Goal: Task Accomplishment & Management: Manage account settings

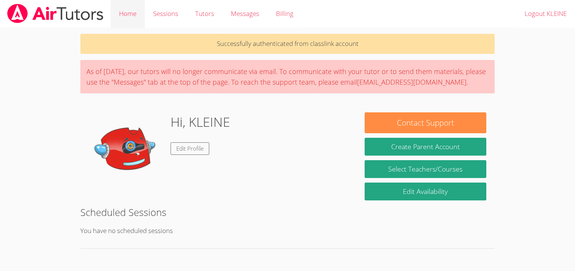
click at [116, 13] on link "Home" at bounding box center [128, 14] width 34 height 28
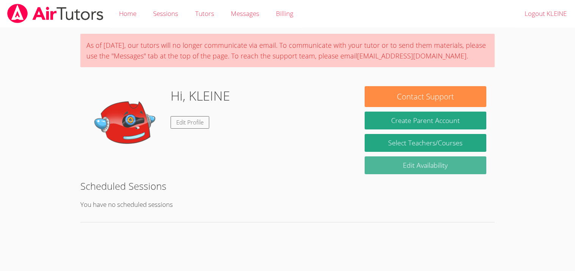
click at [420, 168] on link "Edit Availability" at bounding box center [425, 165] width 121 height 18
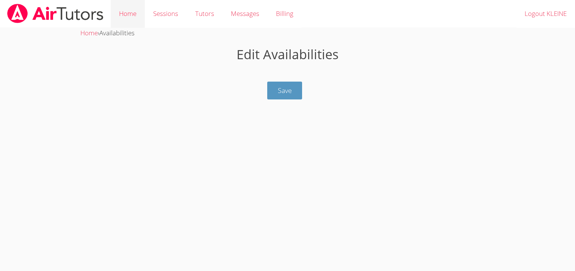
click at [130, 17] on link "Home" at bounding box center [128, 14] width 34 height 28
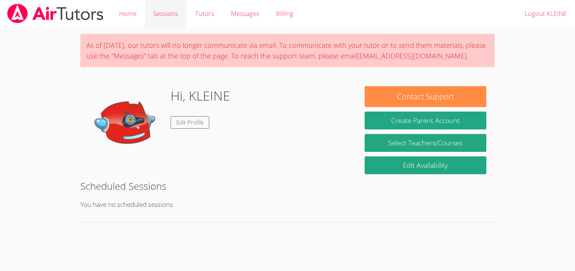
click at [161, 14] on link "Sessions" at bounding box center [166, 14] width 42 height 28
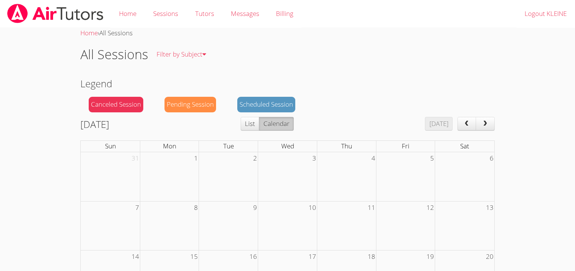
click at [488, 124] on span "next" at bounding box center [486, 124] width 8 height 6
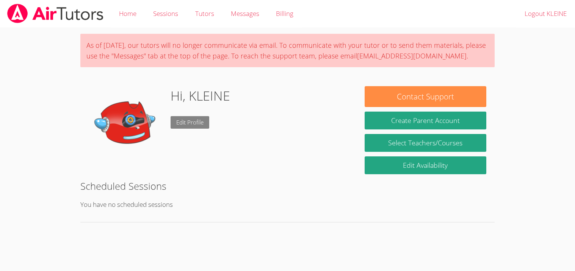
click at [183, 124] on link "Edit Profile" at bounding box center [190, 122] width 39 height 13
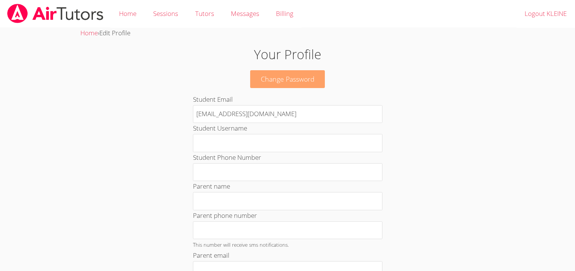
click at [257, 80] on link "Change Password" at bounding box center [287, 79] width 75 height 18
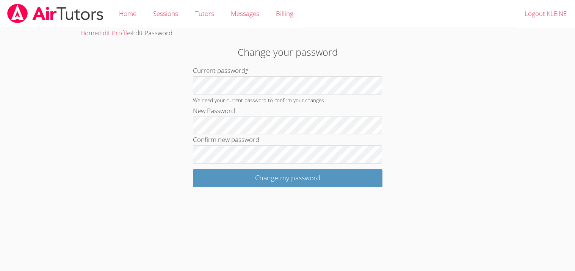
click at [193, 169] on input "Change my password" at bounding box center [288, 178] width 190 height 18
